Goal: Check status: Check status

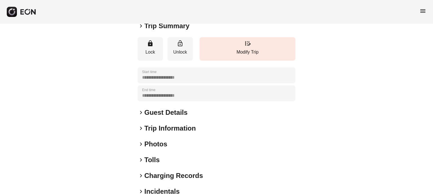
scroll to position [85, 0]
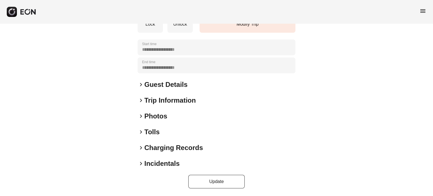
click at [158, 118] on h2 "Photos" at bounding box center [155, 116] width 23 height 9
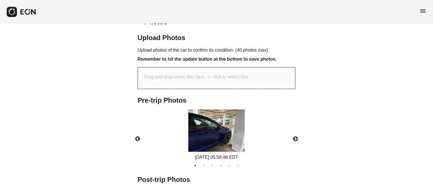
scroll to position [198, 0]
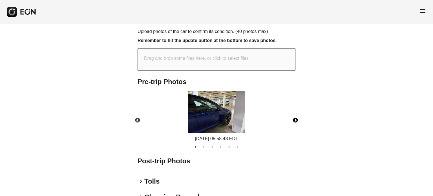
click at [296, 115] on button "Next" at bounding box center [296, 121] width 20 height 20
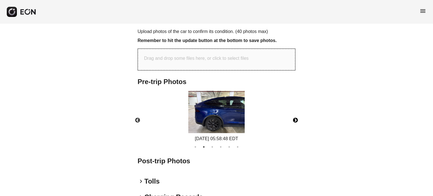
click at [296, 115] on button "Next" at bounding box center [296, 121] width 20 height 20
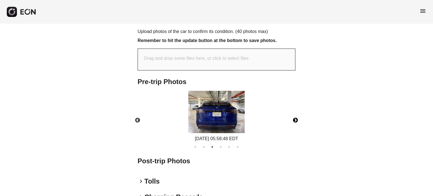
click at [296, 115] on button "Next" at bounding box center [296, 121] width 20 height 20
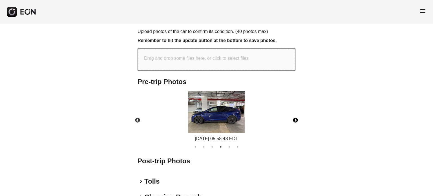
click at [296, 115] on button "Next" at bounding box center [296, 121] width 20 height 20
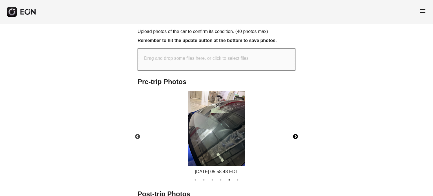
click at [296, 115] on div "08/30/2025 05:58:48 EDT" at bounding box center [216, 133] width 167 height 84
click at [294, 133] on button "Next" at bounding box center [296, 137] width 20 height 20
